Goal: Check status: Check status

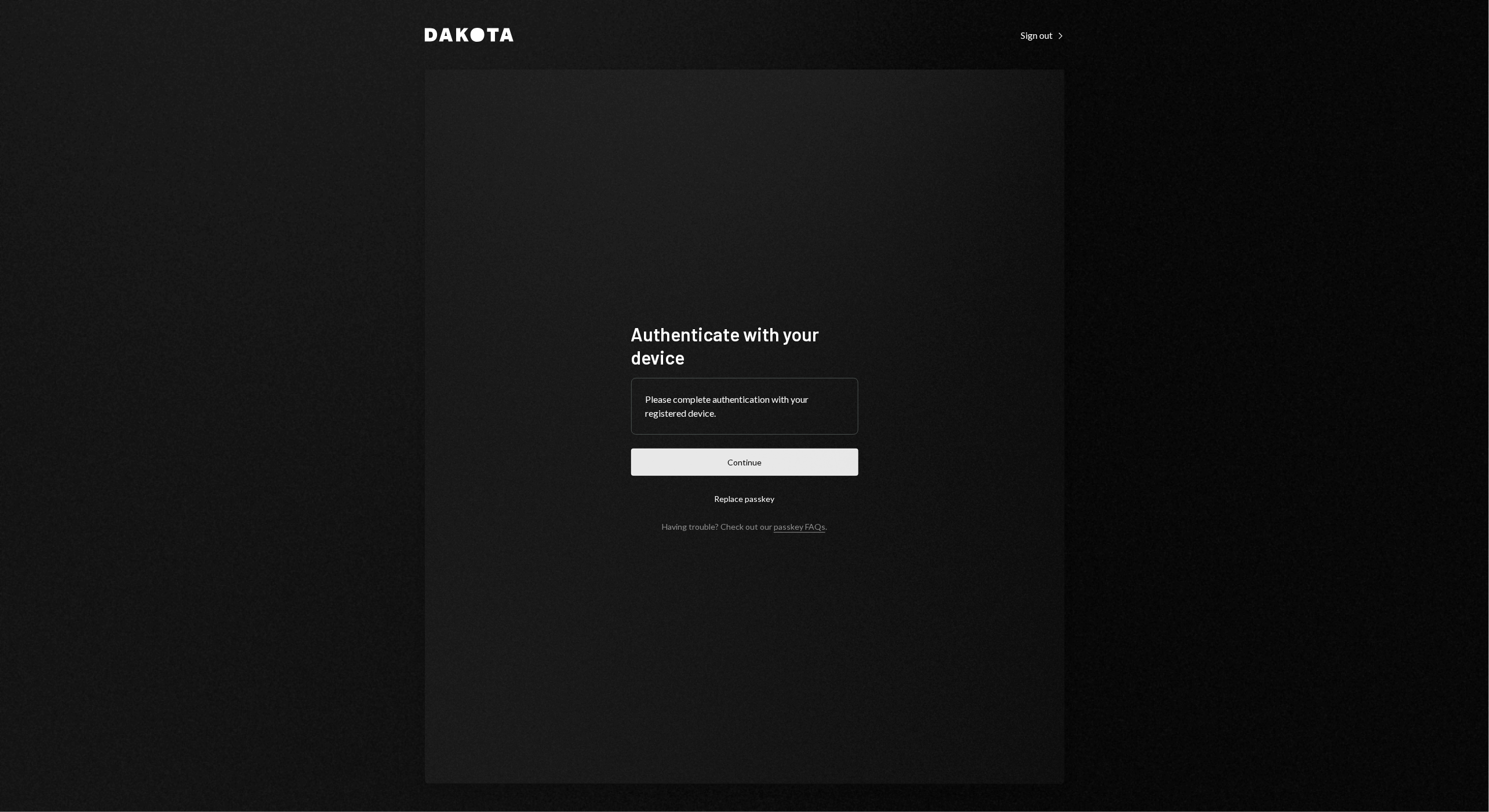
drag, startPoint x: 859, startPoint y: 437, endPoint x: 853, endPoint y: 452, distance: 16.2
click at [859, 438] on div "Authenticate with your device Please complete authentication with your register…" at bounding box center [745, 427] width 255 height 302
click at [852, 453] on button "Continue" at bounding box center [745, 462] width 227 height 27
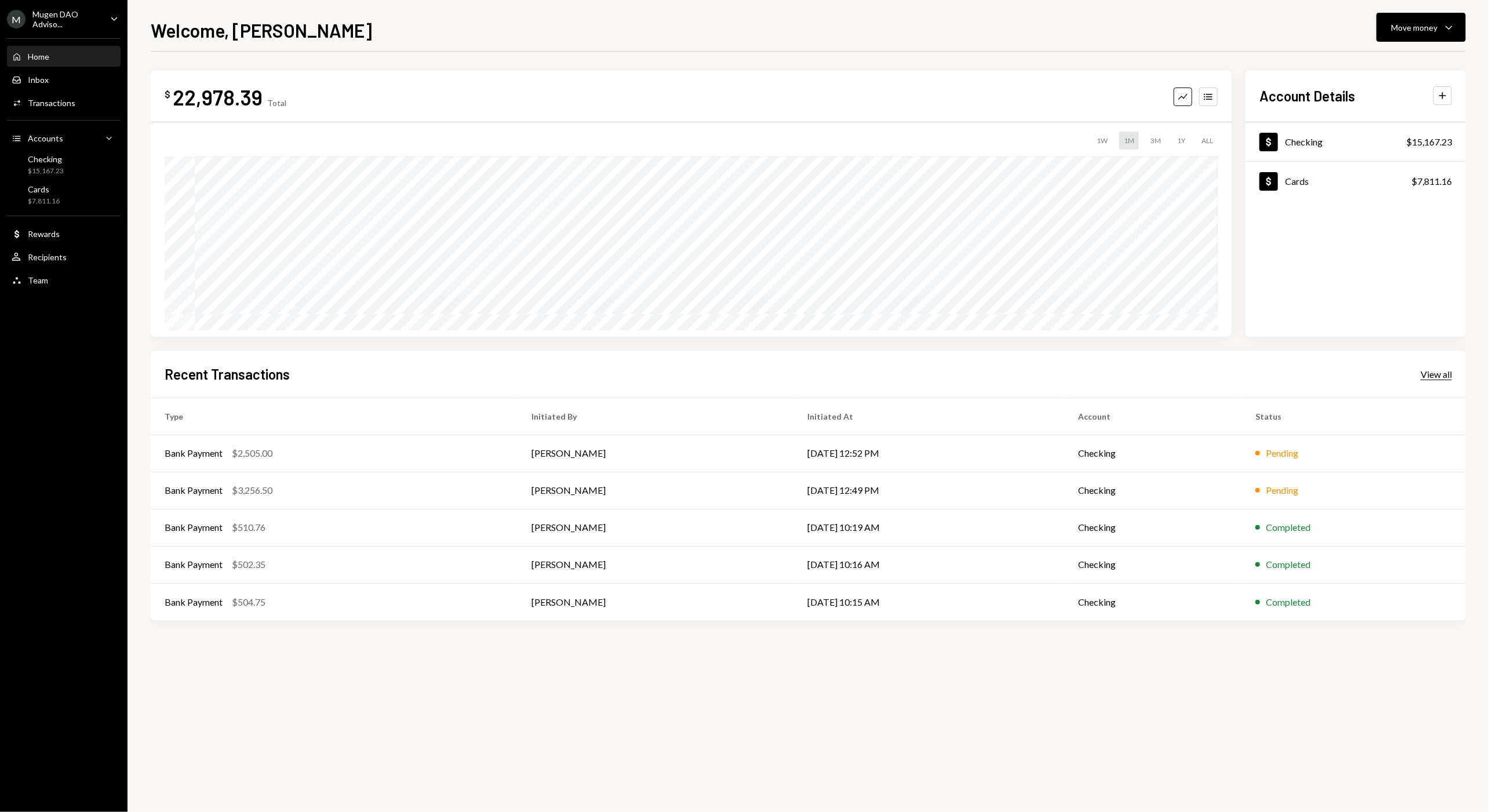
click at [1431, 378] on div "View all" at bounding box center [1437, 374] width 32 height 12
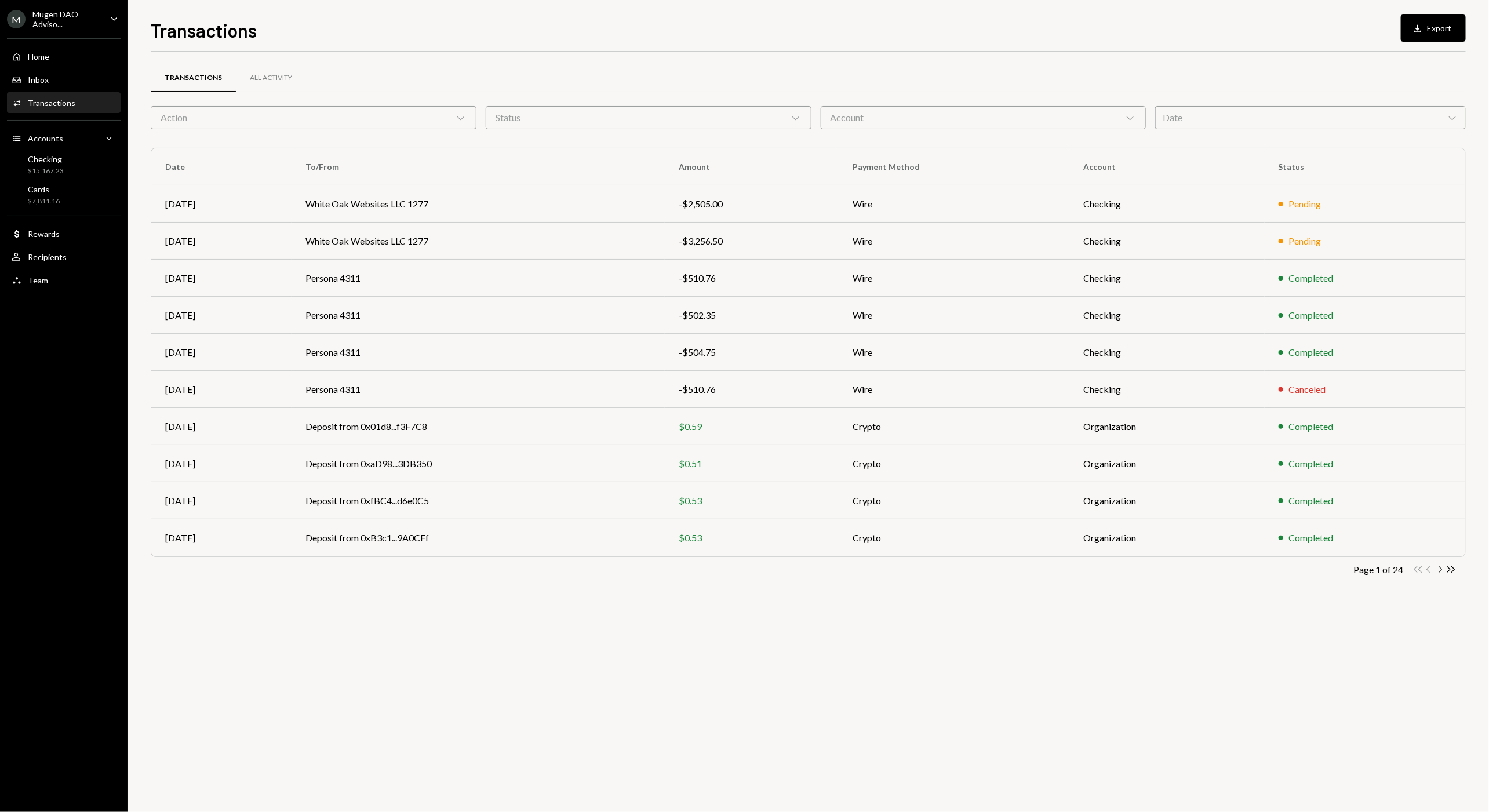
click at [1442, 572] on icon "Chevron Right" at bounding box center [1440, 570] width 11 height 11
click at [637, 280] on td "Ocean Services 9314" at bounding box center [476, 278] width 370 height 37
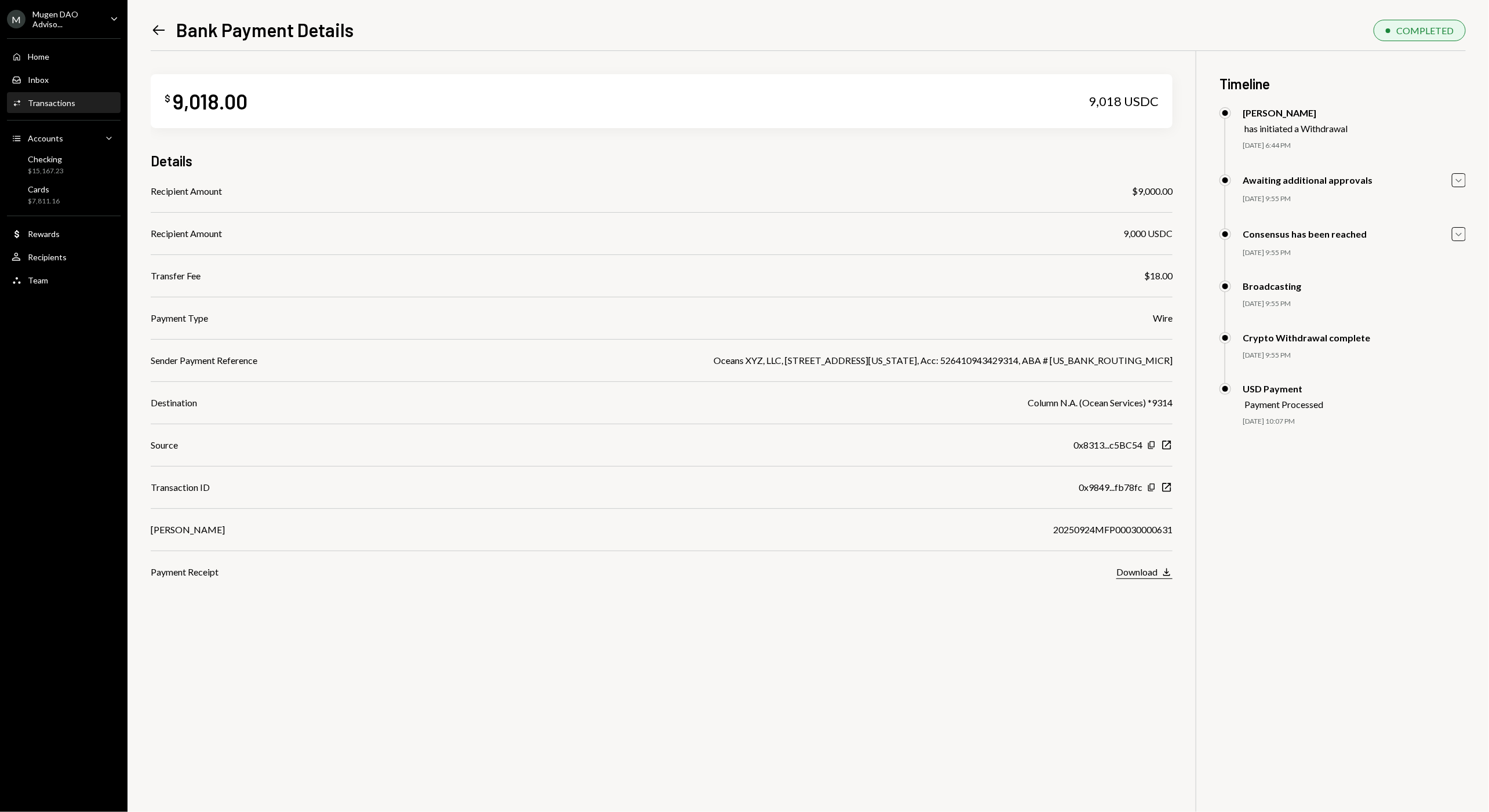
click at [1167, 573] on icon "Download" at bounding box center [1167, 572] width 12 height 12
